Goal: Information Seeking & Learning: Learn about a topic

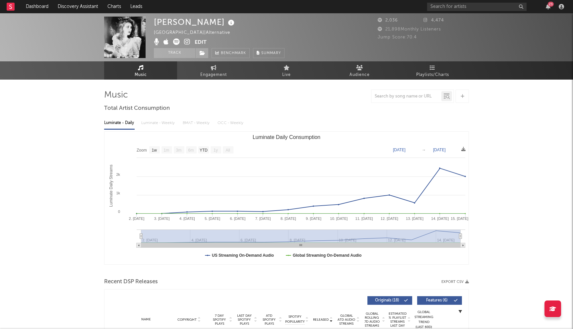
select select "1w"
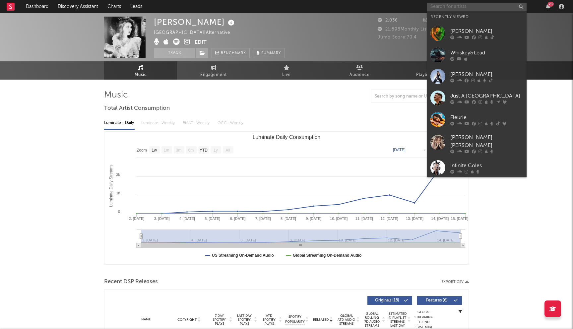
click at [468, 7] on input "text" at bounding box center [476, 7] width 99 height 8
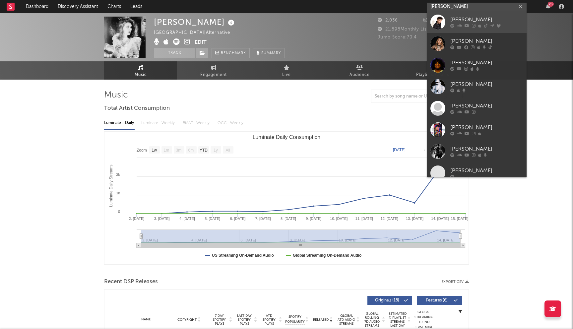
type input "lil mosey"
click at [455, 26] on div at bounding box center [486, 26] width 73 height 4
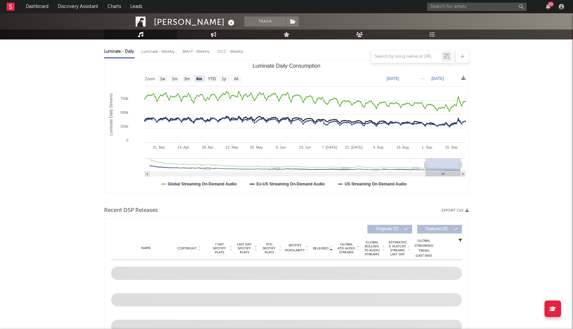
scroll to position [197, 0]
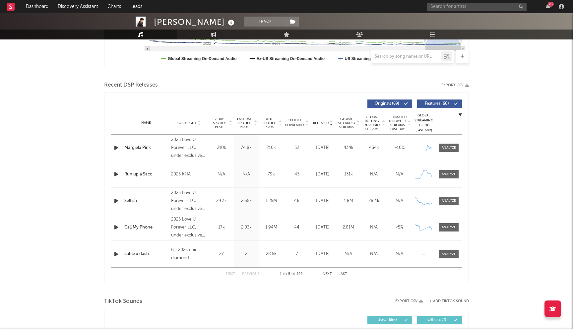
click at [321, 120] on div "Released" at bounding box center [323, 122] width 22 height 5
click at [325, 121] on span "Released" at bounding box center [321, 123] width 16 height 4
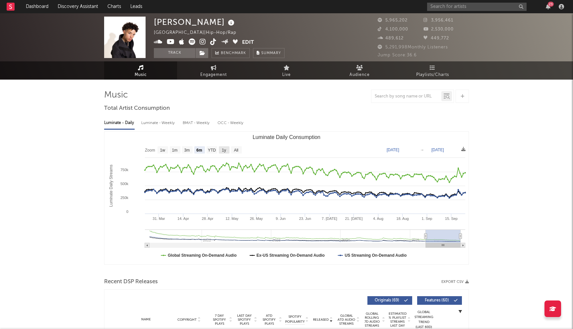
click at [224, 150] on text "1y" at bounding box center [224, 150] width 4 height 5
select select "1y"
type input "2024-09-23"
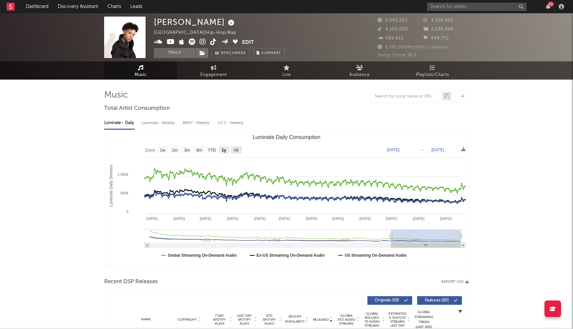
click at [239, 149] on rect "Luminate Daily Consumption" at bounding box center [236, 149] width 11 height 7
select select "All"
type input "2021-03-31"
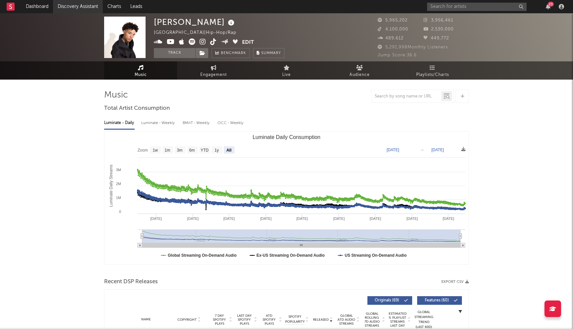
click at [76, 2] on link "Discovery Assistant" at bounding box center [78, 6] width 50 height 13
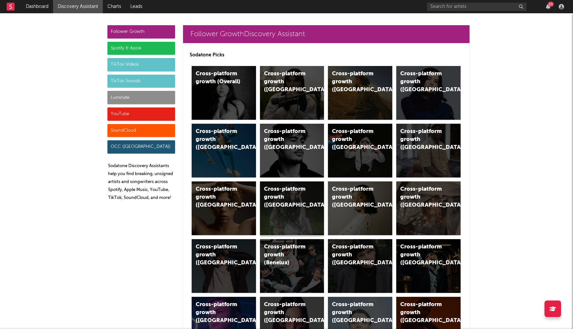
click at [299, 204] on div "Cross-platform growth (Sweden)" at bounding box center [286, 197] width 45 height 24
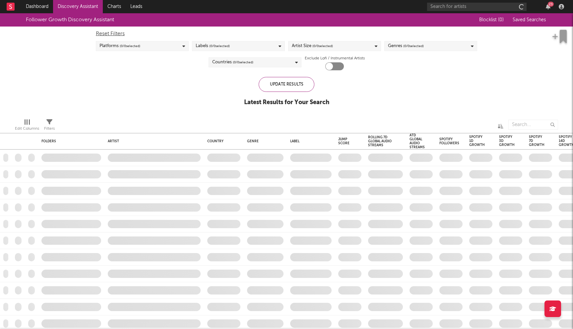
checkbox input "true"
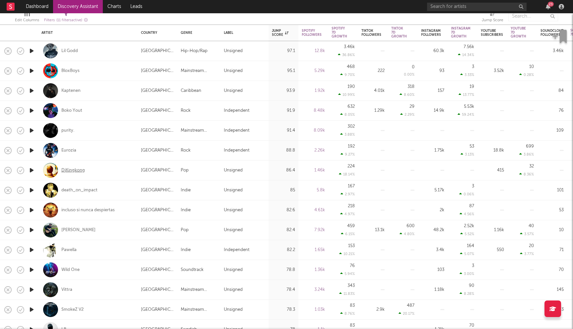
click at [76, 170] on div "DjKingkong" at bounding box center [73, 170] width 24 height 6
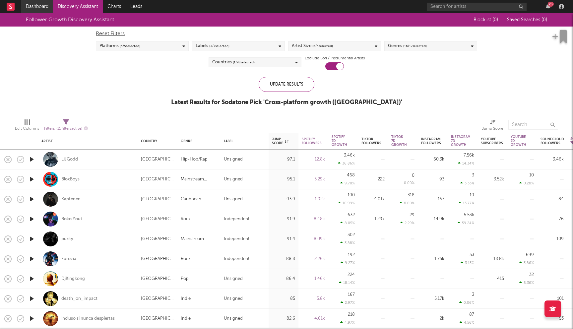
click at [44, 10] on link "Dashboard" at bounding box center [37, 6] width 32 height 13
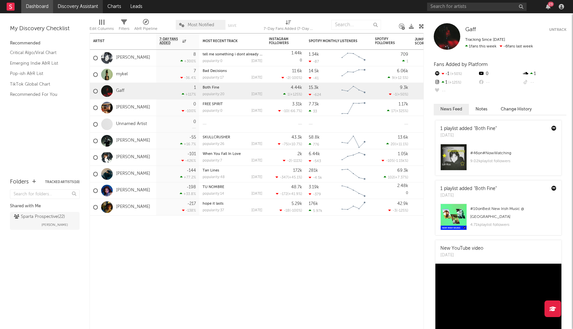
click at [80, 4] on link "Discovery Assistant" at bounding box center [78, 6] width 50 height 13
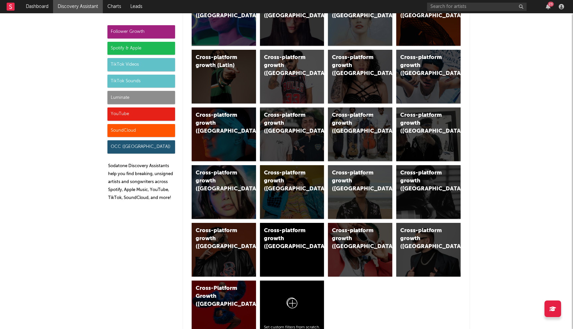
scroll to position [343, 0]
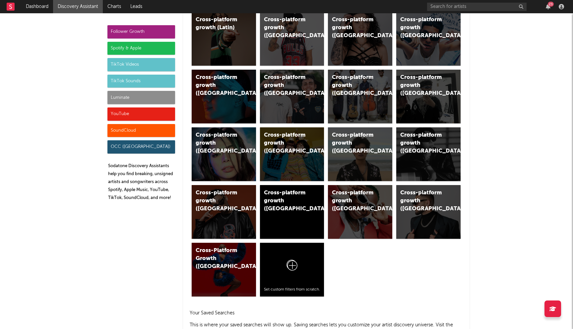
click at [140, 92] on div "Luminate" at bounding box center [141, 97] width 68 height 13
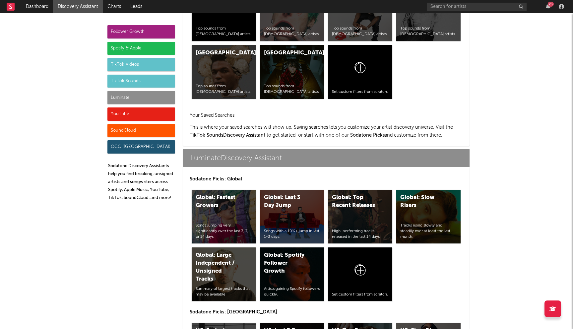
scroll to position [2898, 0]
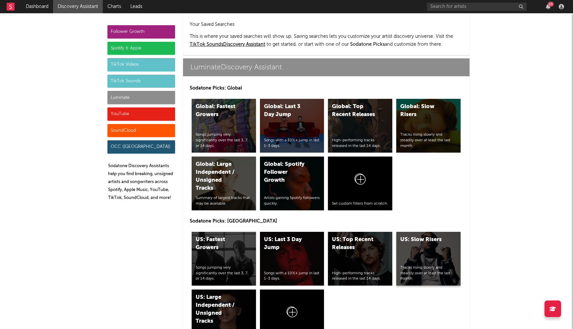
click at [439, 232] on div "US: Slow Risers Tracks rising slowly and steadily over at least the last month." at bounding box center [428, 259] width 64 height 54
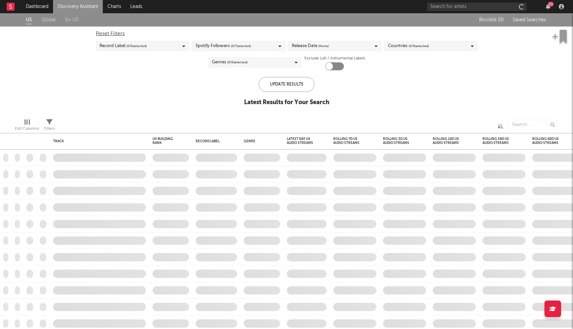
checkbox input "true"
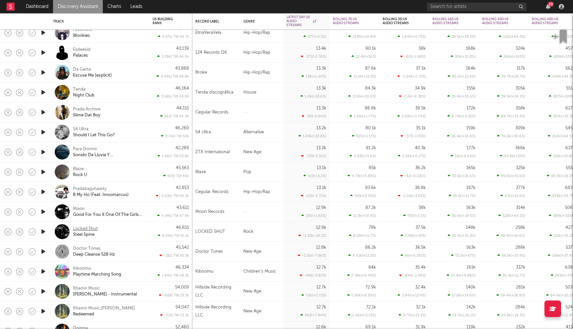
click at [91, 230] on div "Locked Shut" at bounding box center [85, 229] width 25 height 6
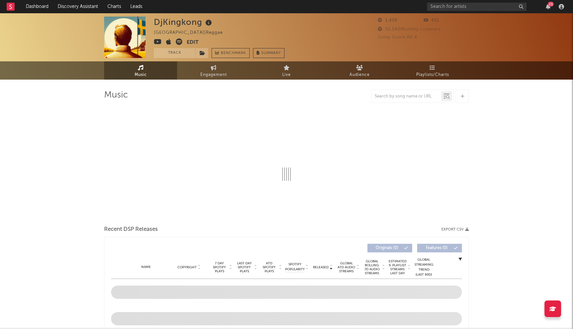
select select "1w"
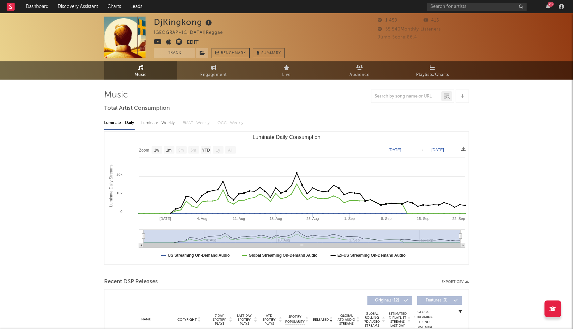
click at [156, 43] on icon at bounding box center [158, 41] width 8 height 7
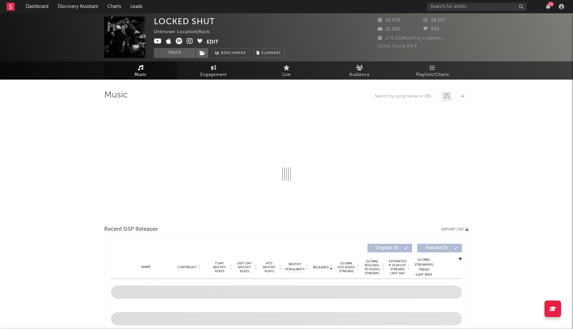
select select "6m"
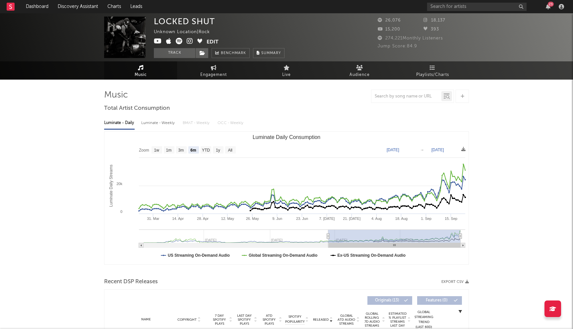
click at [158, 41] on icon at bounding box center [158, 41] width 8 height 7
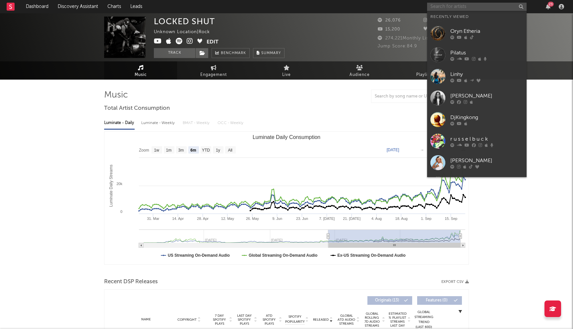
click at [467, 9] on input "text" at bounding box center [476, 7] width 99 height 8
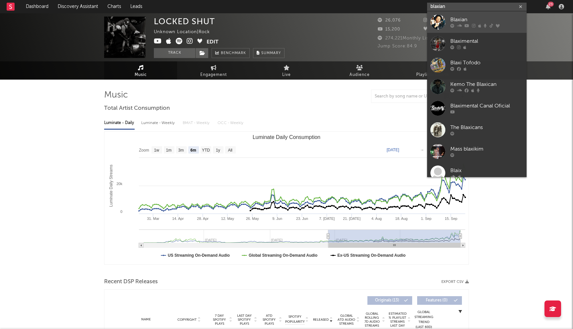
type input "blaxian"
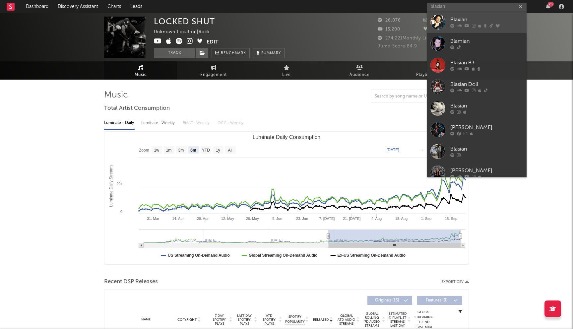
click at [482, 17] on div "Blaxian" at bounding box center [486, 20] width 73 height 8
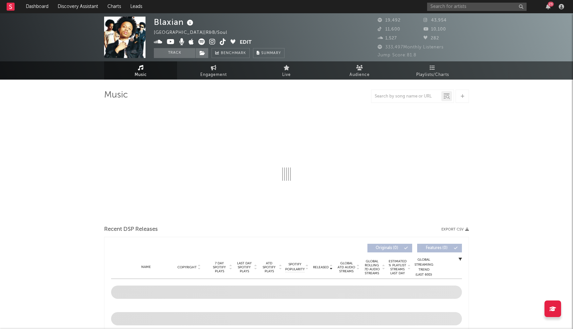
select select "6m"
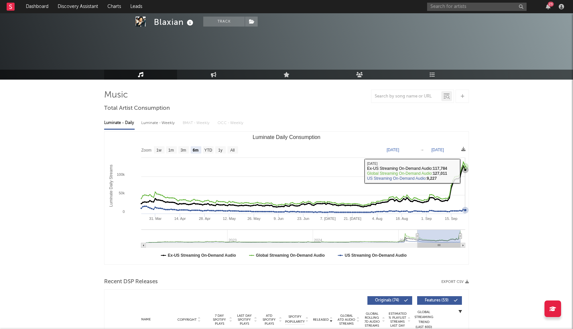
scroll to position [94, 0]
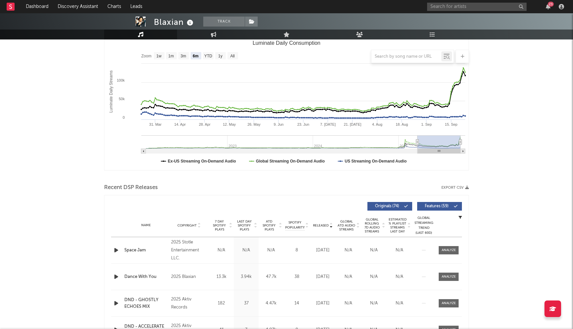
click at [252, 220] on span "Last Day Spotify Plays" at bounding box center [244, 226] width 18 height 12
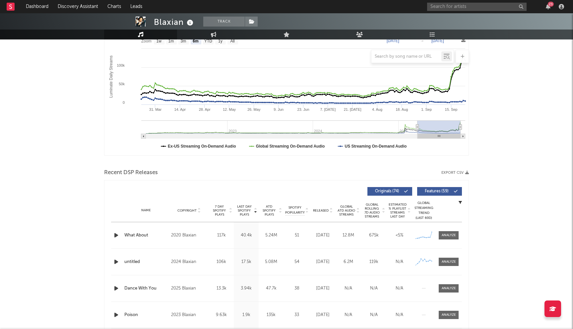
scroll to position [103, 0]
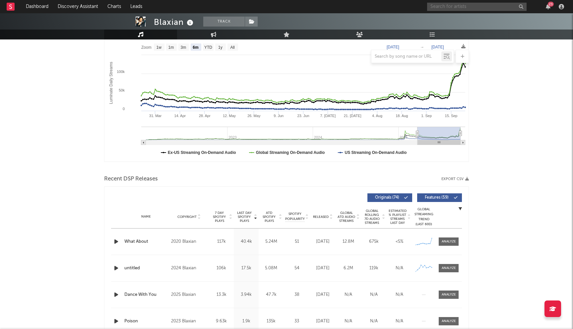
click at [464, 5] on input "text" at bounding box center [476, 7] width 99 height 8
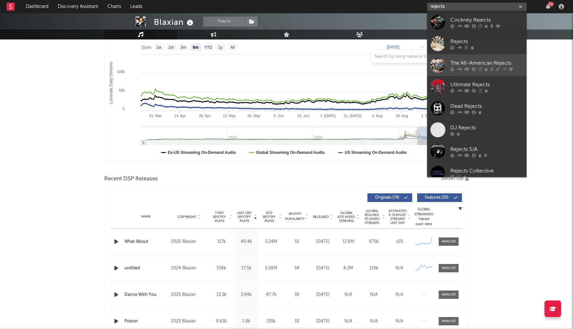
type input "rejects"
click at [482, 66] on div "The All-American Rejects" at bounding box center [486, 63] width 73 height 8
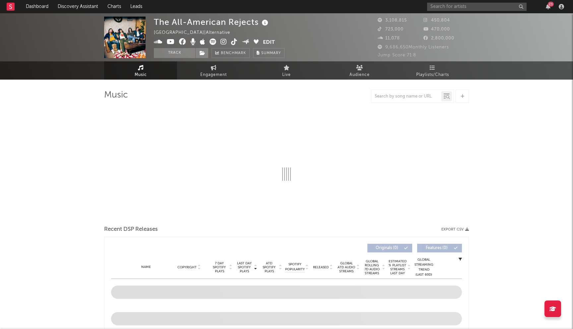
select select "6m"
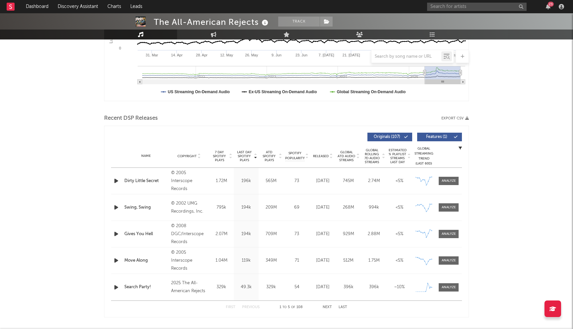
scroll to position [167, 0]
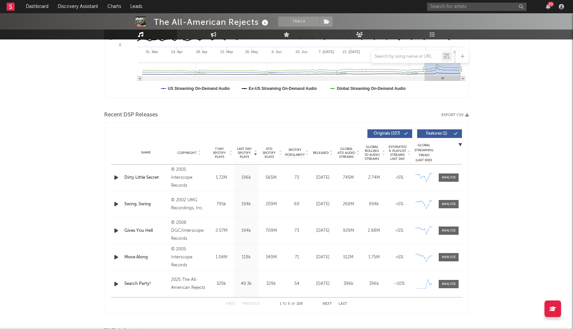
click at [328, 304] on button "Next" at bounding box center [327, 304] width 9 height 4
click at [254, 303] on button "Previous" at bounding box center [251, 304] width 18 height 4
click at [331, 303] on button "Next" at bounding box center [327, 304] width 9 height 4
click at [249, 302] on button "Previous" at bounding box center [251, 304] width 18 height 4
click at [328, 302] on button "Next" at bounding box center [327, 304] width 9 height 4
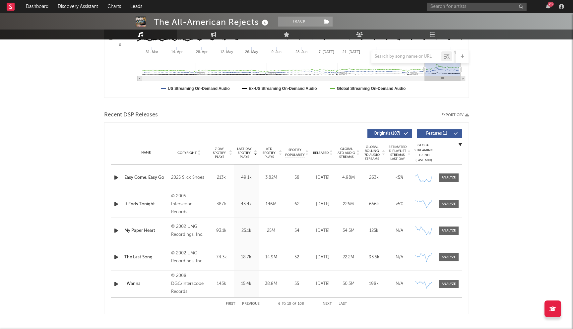
click at [251, 304] on button "Previous" at bounding box center [251, 304] width 18 height 4
click at [325, 302] on button "Next" at bounding box center [327, 304] width 9 height 4
click at [252, 301] on div "First Previous 6 to 10 of 108 Next Last" at bounding box center [286, 303] width 121 height 13
click at [252, 302] on button "Previous" at bounding box center [251, 304] width 18 height 4
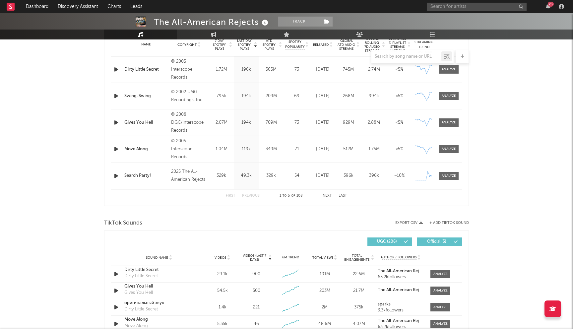
scroll to position [0, 0]
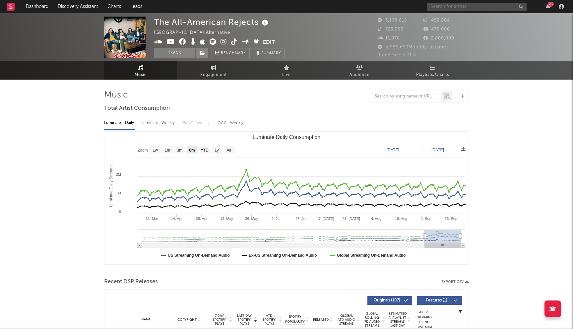
click at [454, 10] on input "text" at bounding box center [476, 7] width 99 height 8
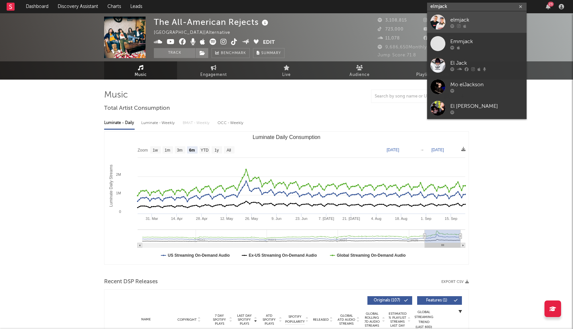
type input "elmjack"
click at [458, 18] on div "elmjack" at bounding box center [486, 20] width 73 height 8
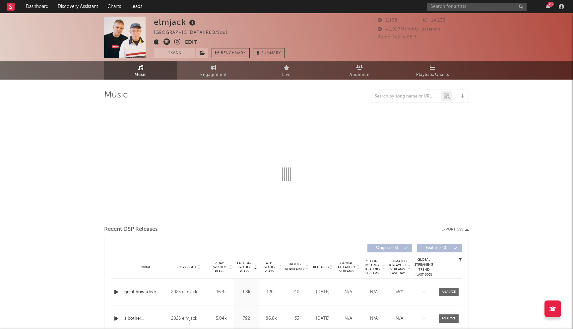
select select "1w"
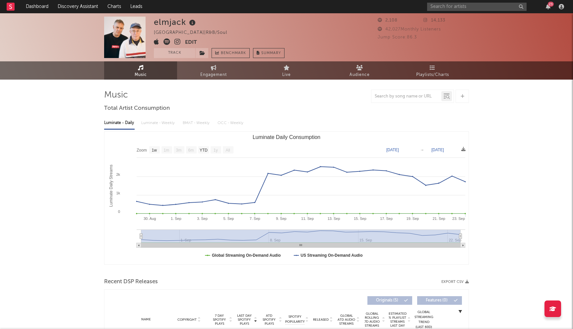
click at [412, 39] on div "Jump Score: 86.3" at bounding box center [423, 37] width 91 height 8
click at [412, 35] on span "Jump Score: 86.3" at bounding box center [397, 37] width 39 height 4
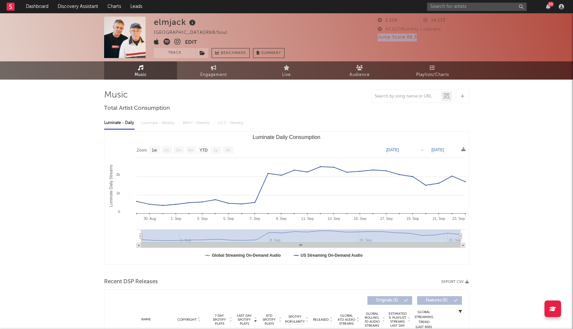
click at [412, 35] on span "Jump Score: 86.3" at bounding box center [397, 37] width 39 height 4
click at [85, 7] on link "Discovery Assistant" at bounding box center [78, 6] width 50 height 13
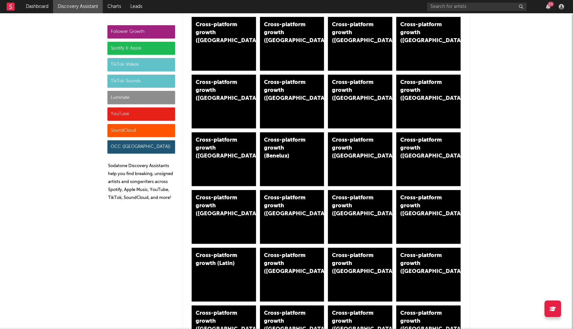
scroll to position [112, 0]
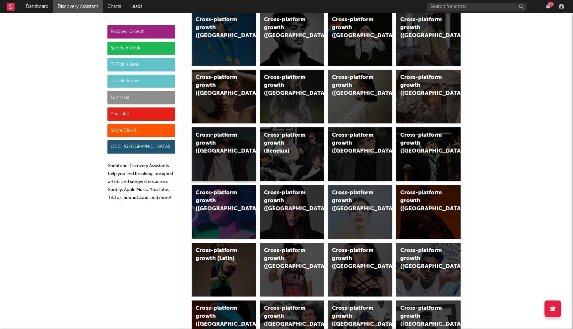
click at [234, 168] on div "Cross-platform growth (Finland)" at bounding box center [224, 154] width 64 height 54
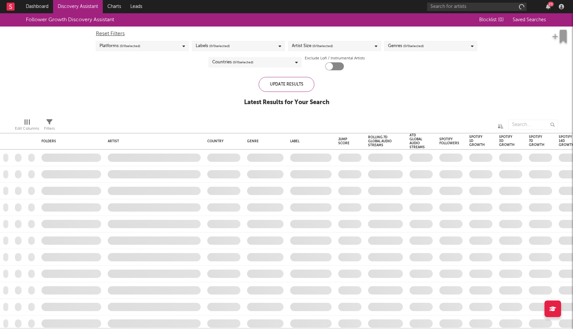
checkbox input "true"
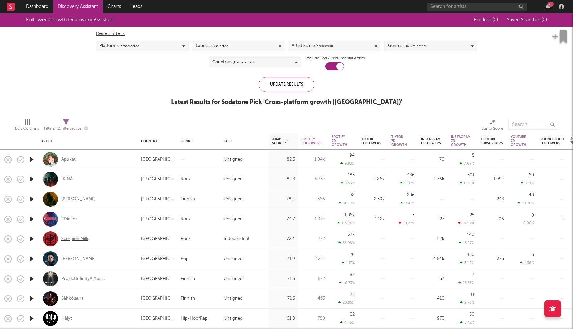
click at [78, 238] on div "Scorpion Milk" at bounding box center [74, 239] width 27 height 6
click at [86, 4] on link "Discovery Assistant" at bounding box center [78, 6] width 50 height 13
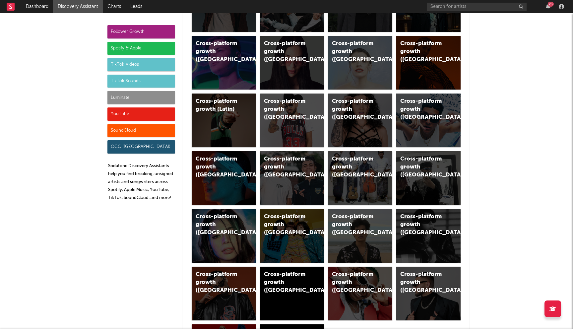
scroll to position [289, 0]
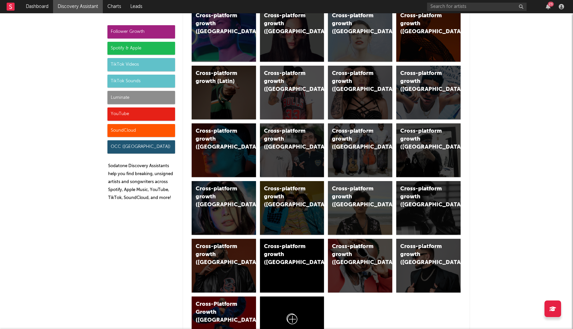
click at [129, 52] on div "Spotify & Apple" at bounding box center [141, 48] width 68 height 13
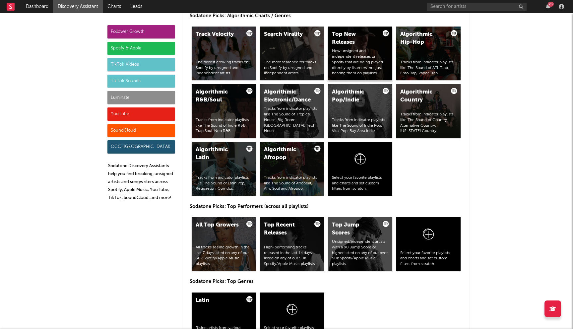
scroll to position [847, 0]
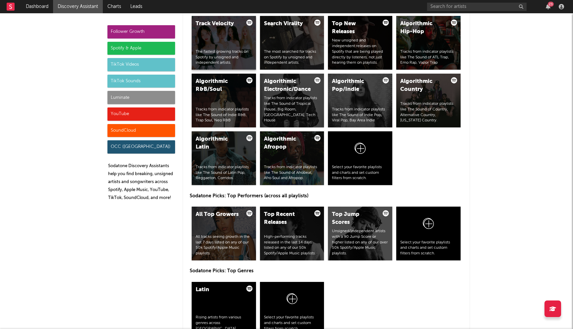
click at [216, 47] on div "Track Velocity The fastest growing tracks on Spotify by unsigned and independen…" at bounding box center [224, 43] width 64 height 54
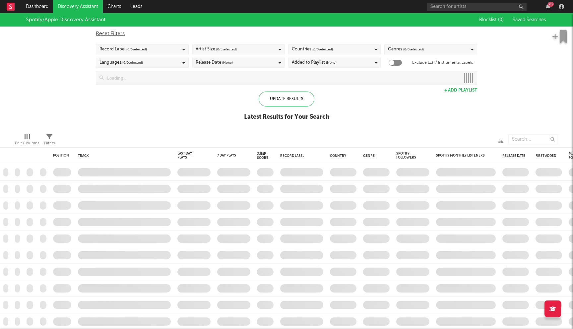
checkbox input "true"
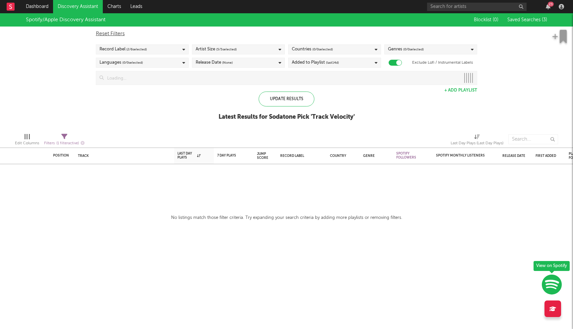
click at [250, 66] on div "Release Date (None)" at bounding box center [238, 63] width 93 height 10
click at [153, 100] on div "Spotify/Apple Discovery Assistant Blocklist ( 0 ) Saved Searches ( 3 ) Reset Fi…" at bounding box center [286, 70] width 573 height 114
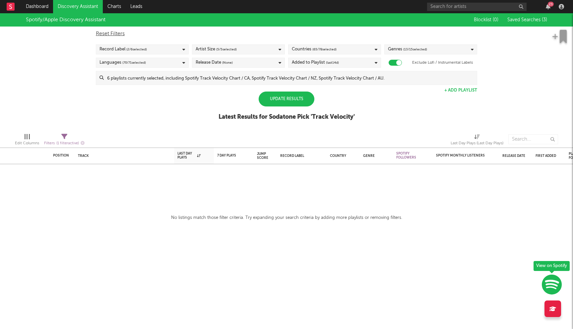
click at [282, 95] on div "Update Results" at bounding box center [287, 99] width 56 height 15
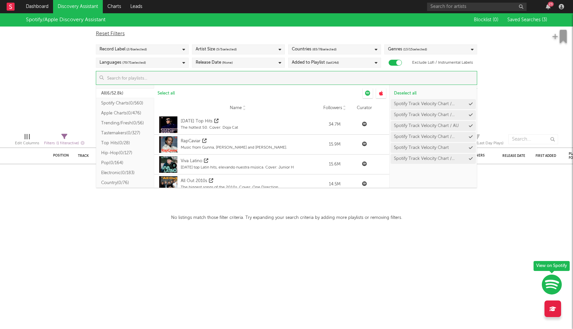
click at [310, 82] on input at bounding box center [290, 77] width 373 height 13
click at [123, 112] on button "Trending/Fresh ( 0/56 )" at bounding box center [125, 112] width 58 height 10
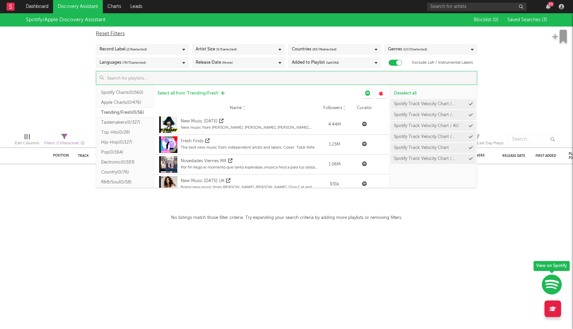
click at [174, 93] on span "Select all from ' Trending/Fresh '" at bounding box center [189, 93] width 62 height 4
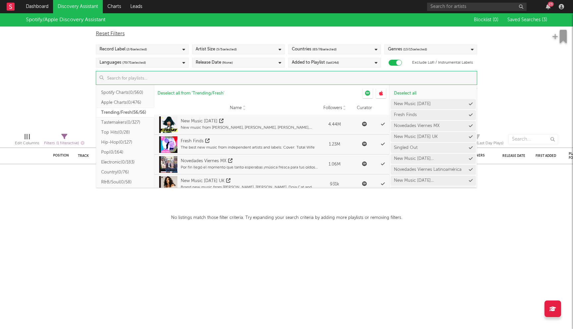
click at [43, 93] on div "Spotify/Apple Discovery Assistant Blocklist ( 0 ) Saved Searches ( 3 ) Reset Fi…" at bounding box center [286, 70] width 573 height 114
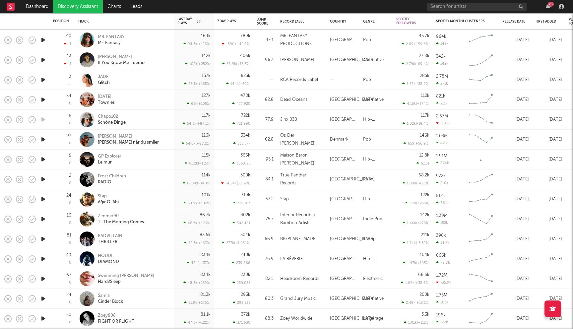
click at [119, 176] on div "Frost Children" at bounding box center [112, 176] width 28 height 6
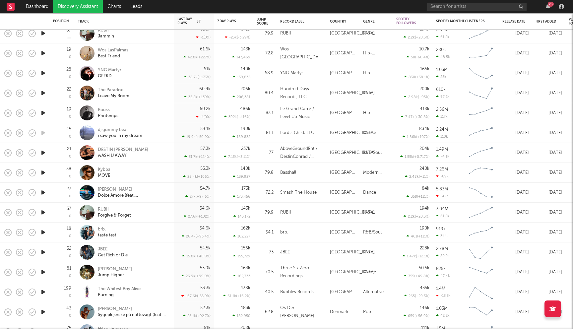
click at [101, 229] on div "brb." at bounding box center [107, 230] width 19 height 6
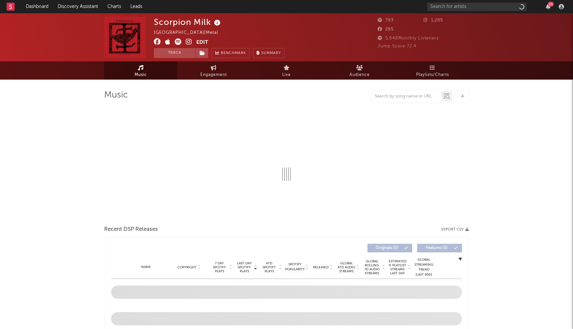
select select "1w"
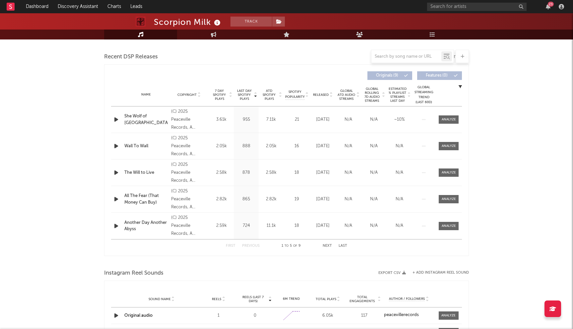
scroll to position [170, 0]
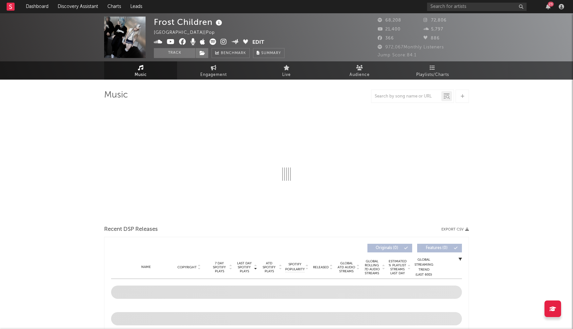
select select "6m"
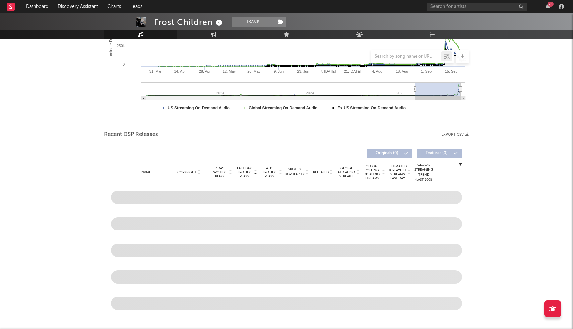
scroll to position [233, 0]
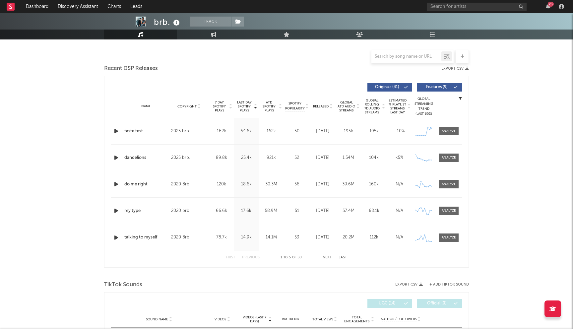
select select "6m"
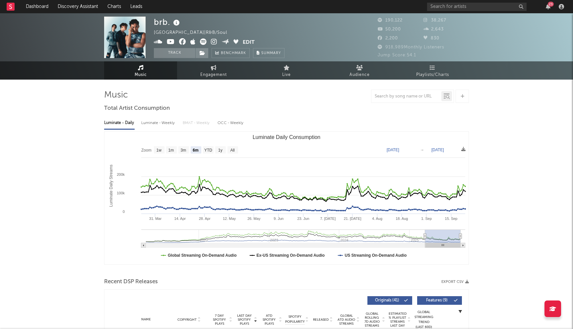
click at [182, 42] on icon at bounding box center [182, 41] width 7 height 7
